Goal: Navigation & Orientation: Find specific page/section

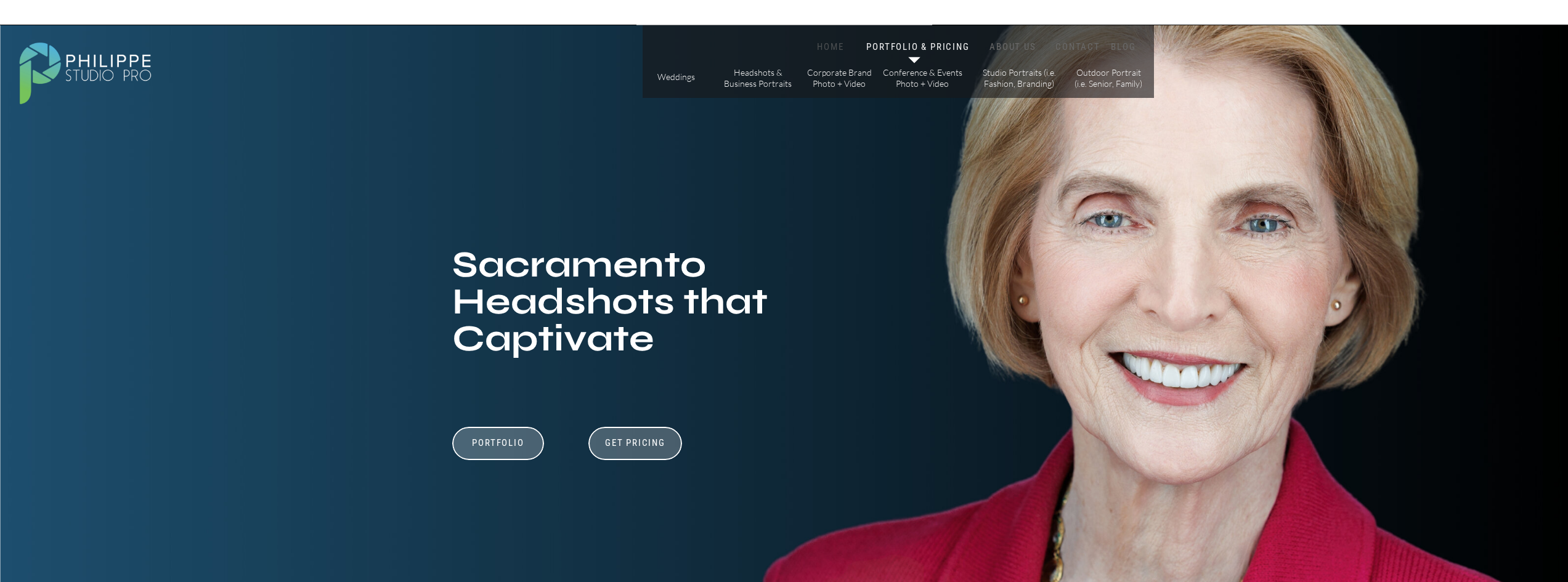
click at [838, 42] on nav "HOME" at bounding box center [831, 48] width 53 height 12
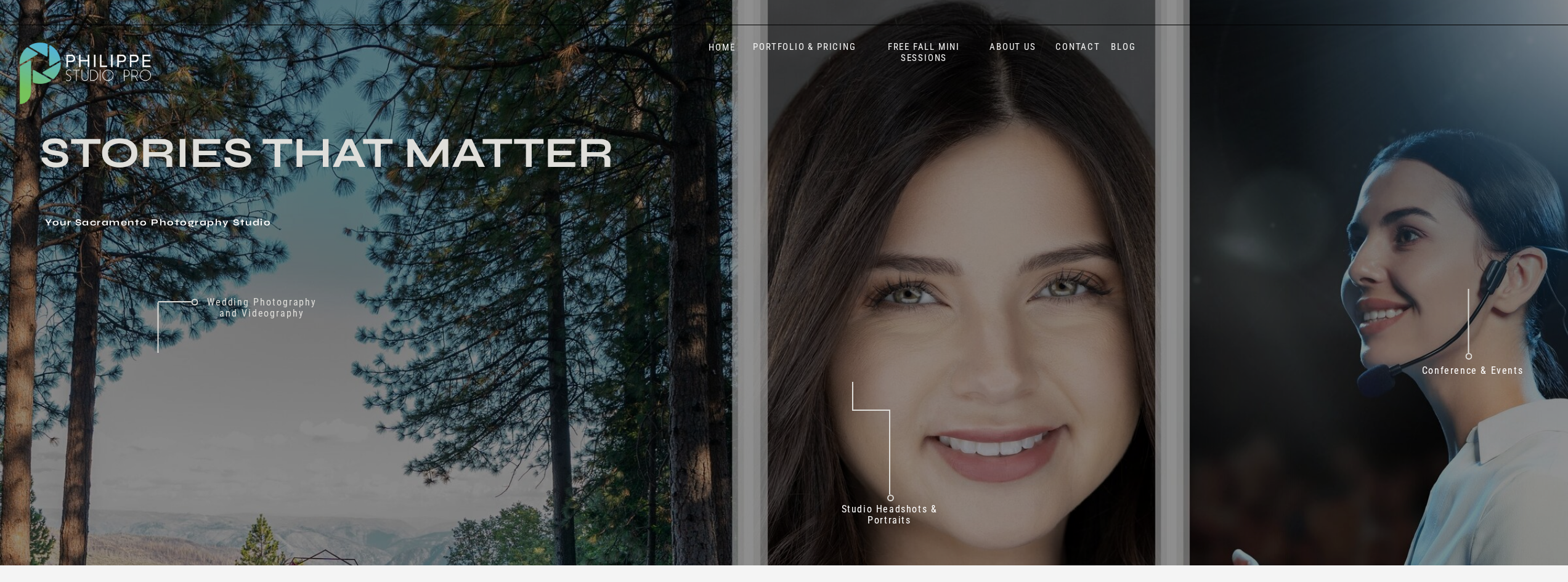
scroll to position [62, 0]
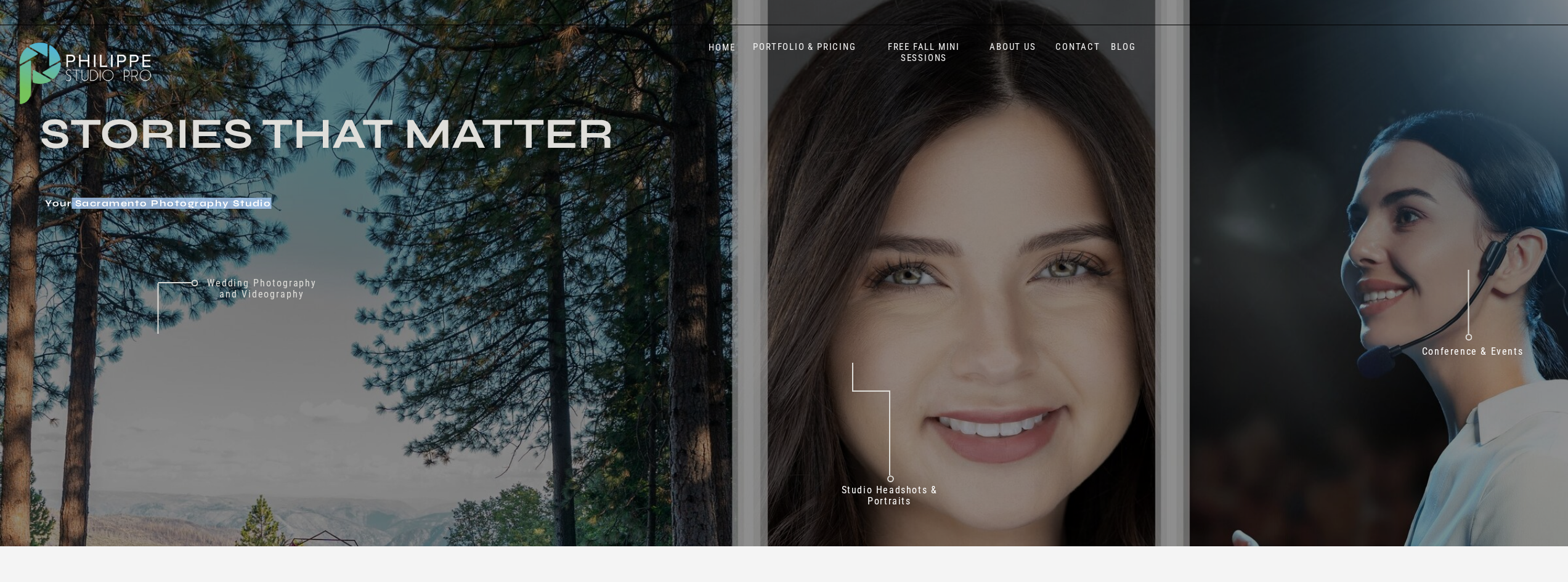
drag, startPoint x: 72, startPoint y: 205, endPoint x: 268, endPoint y: 201, distance: 196.0
click at [268, 201] on h1 "Your Sacramento Photography Studio" at bounding box center [372, 205] width 655 height 13
drag, startPoint x: 77, startPoint y: 206, endPoint x: 314, endPoint y: 201, distance: 237.1
click at [314, 201] on h1 "Your Sacramento Photography Studio" at bounding box center [372, 205] width 655 height 13
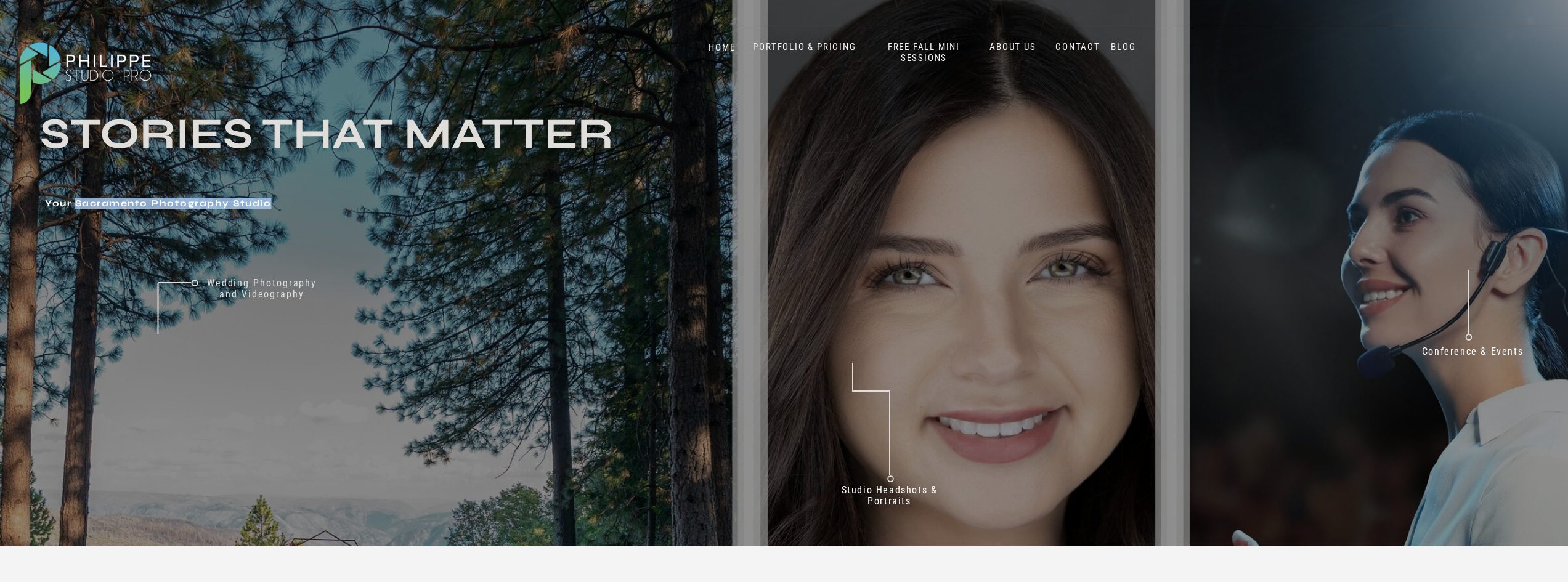
copy h1 "Sacramento Photography Studio"
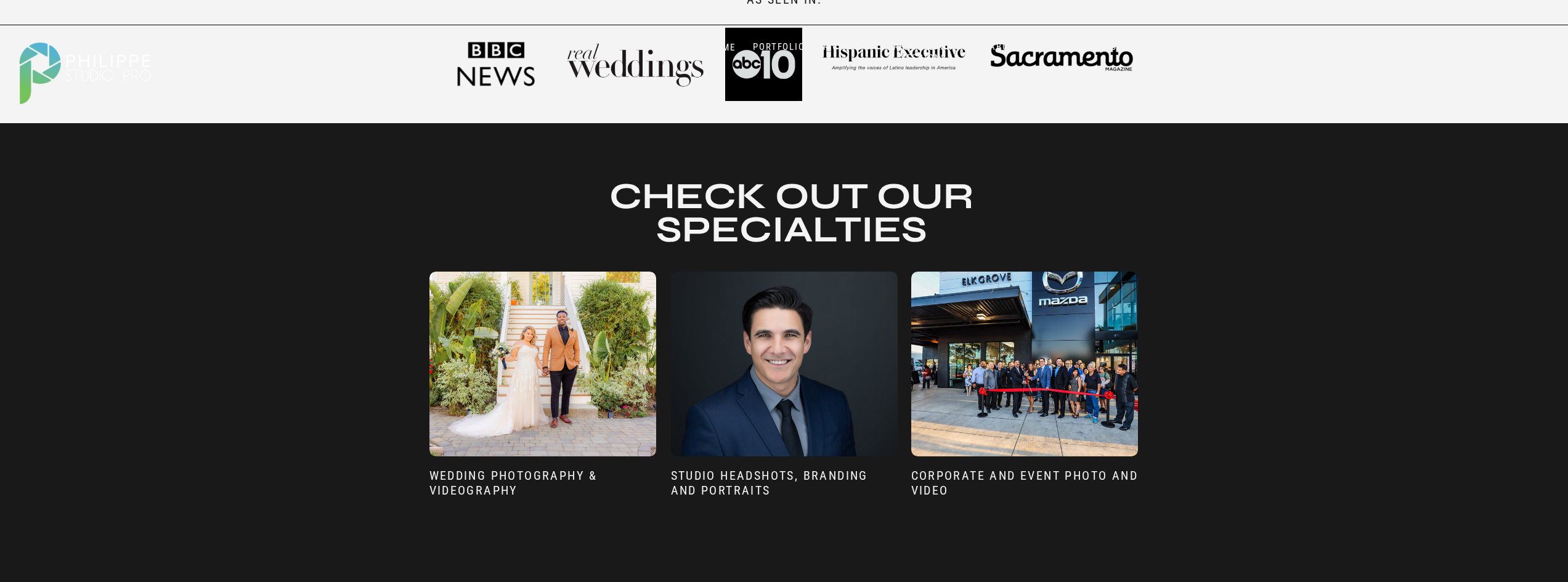
scroll to position [678, 0]
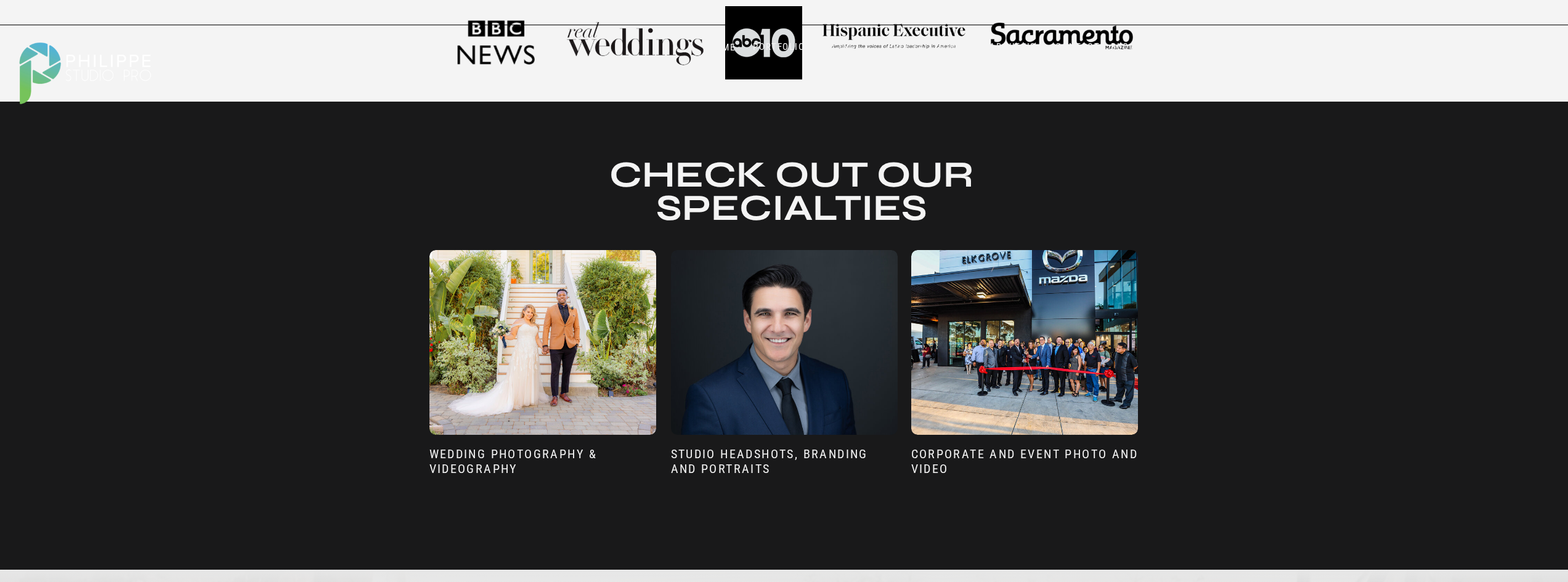
drag, startPoint x: 400, startPoint y: 447, endPoint x: 360, endPoint y: 450, distance: 40.1
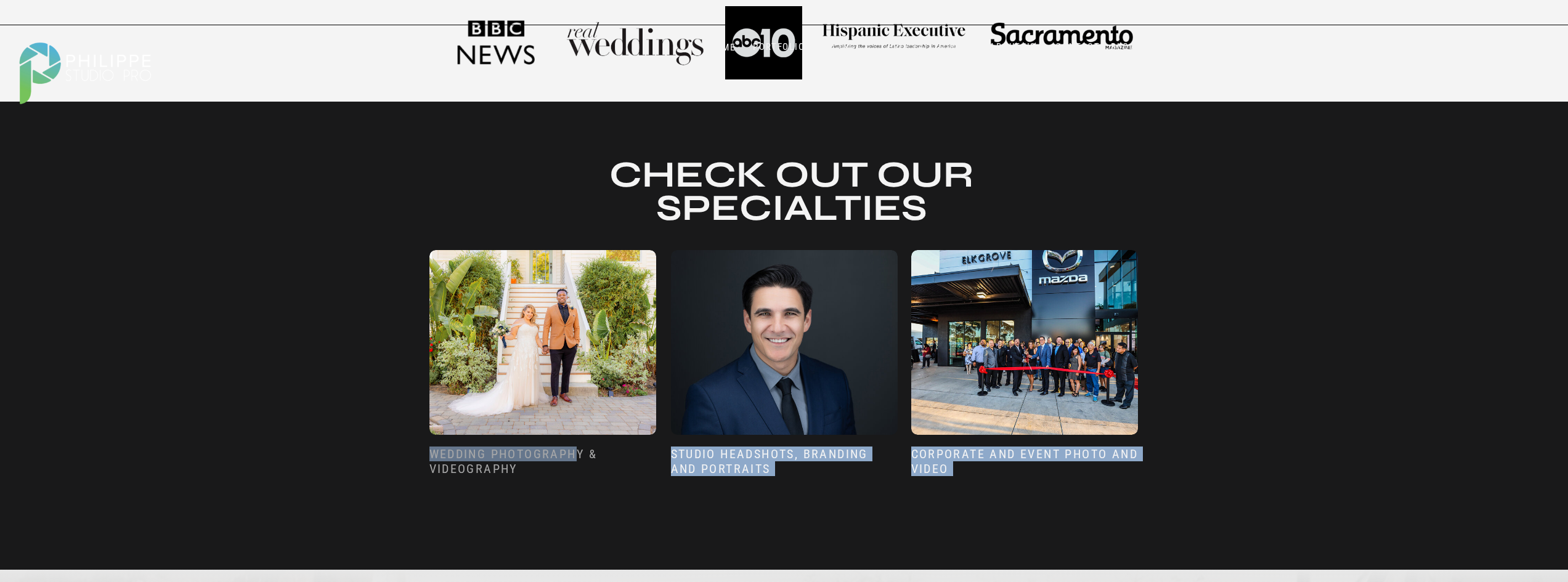
drag, startPoint x: 398, startPoint y: 450, endPoint x: 579, endPoint y: 452, distance: 181.0
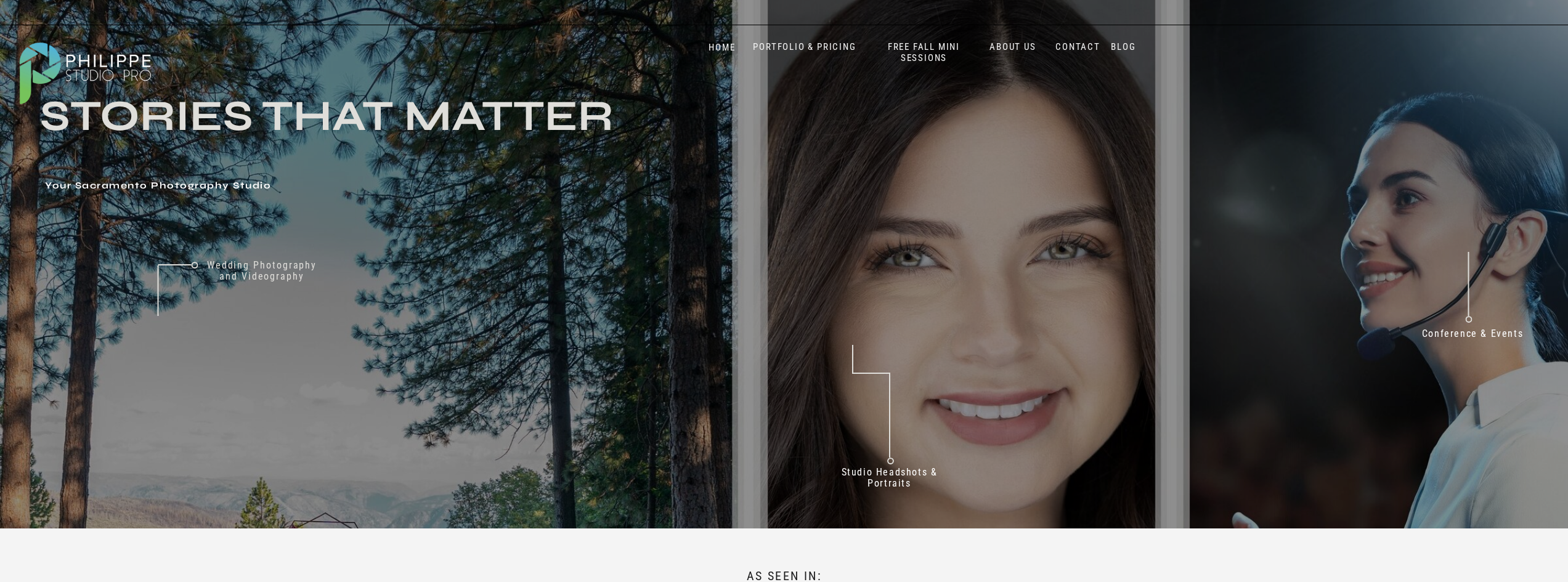
scroll to position [62, 0]
